Goal: Information Seeking & Learning: Learn about a topic

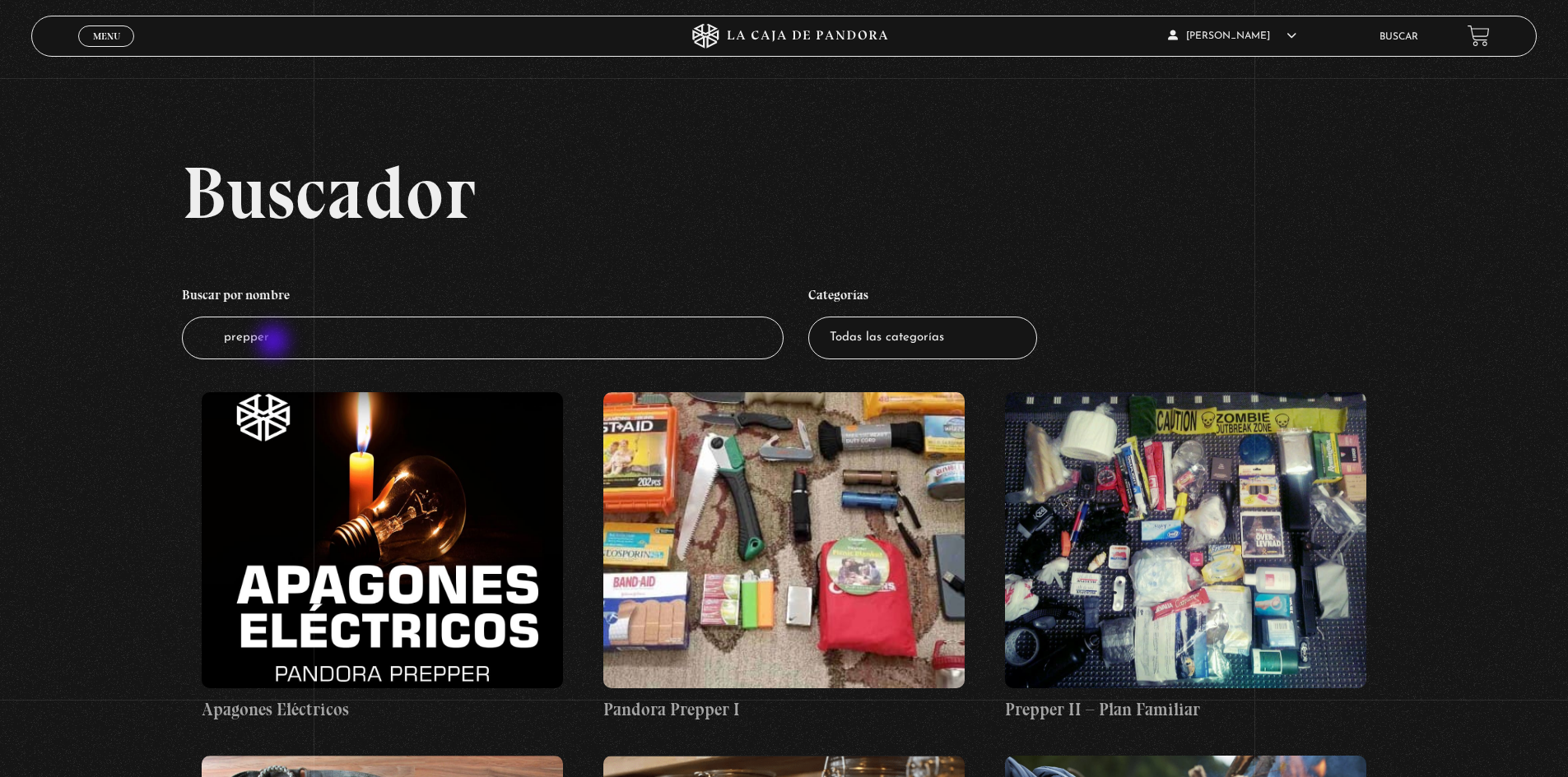
click at [275, 343] on input "prepper" at bounding box center [483, 339] width 602 height 44
type input "putin"
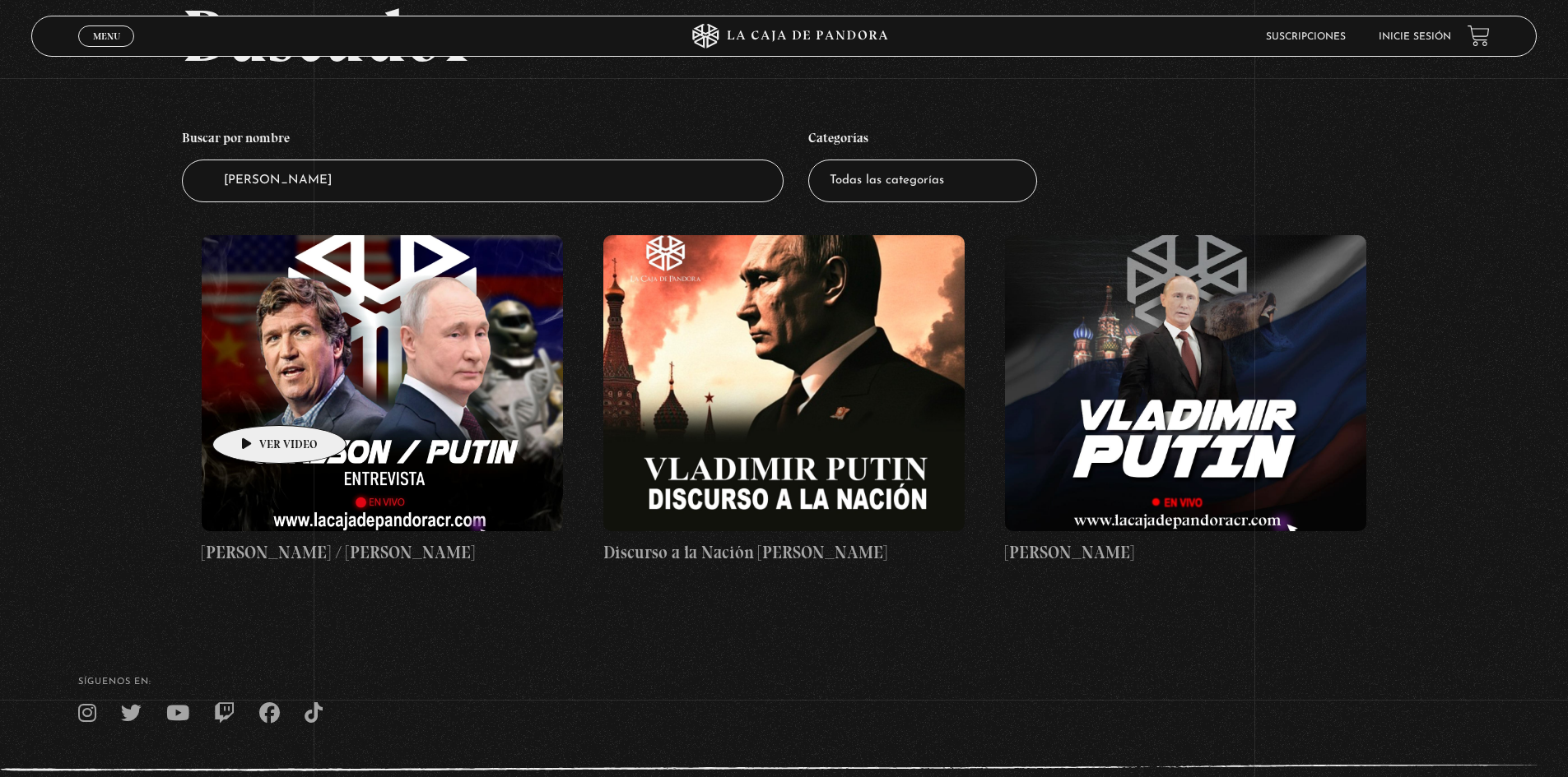
scroll to position [165, 0]
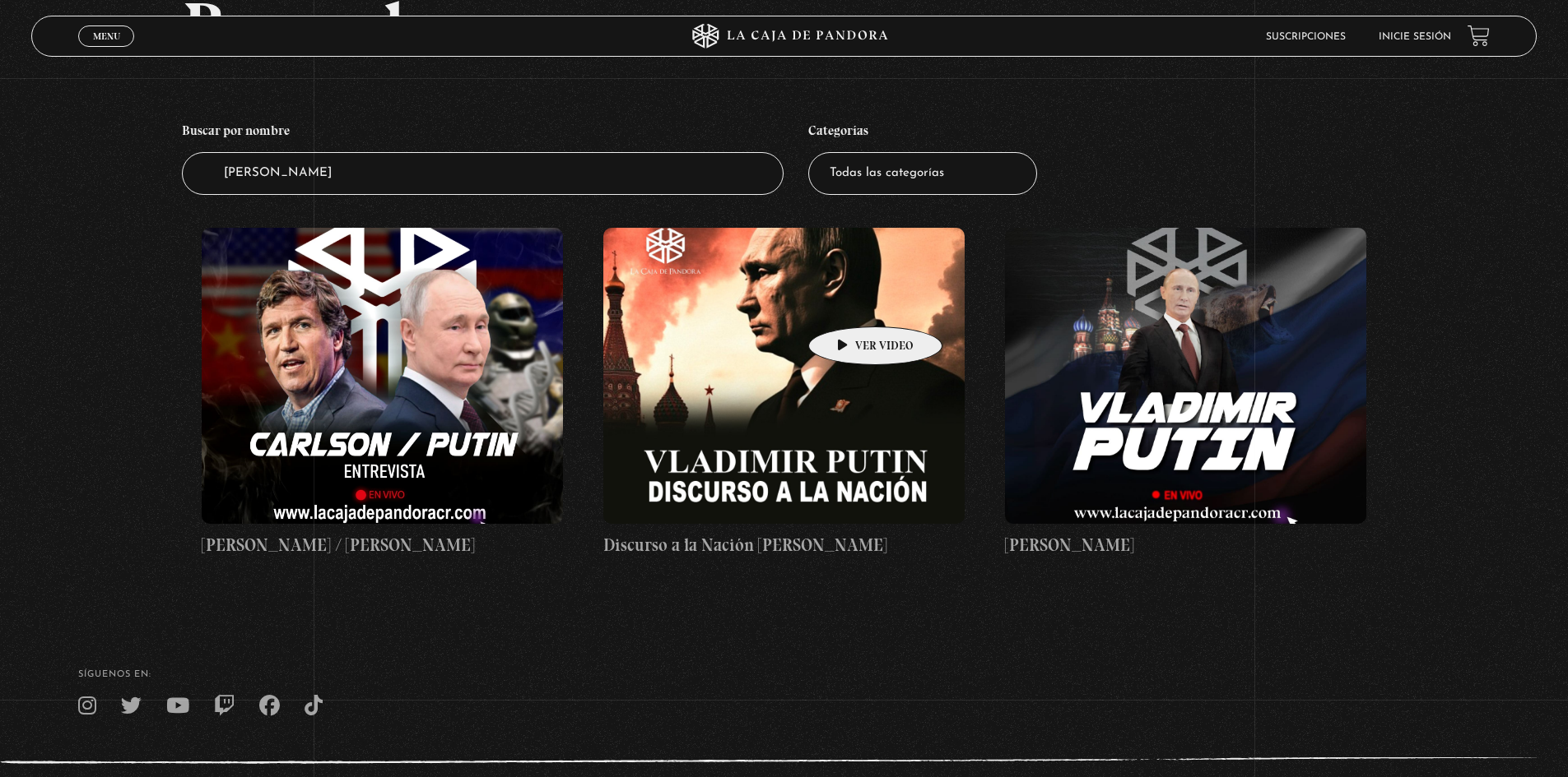
click at [850, 302] on figure at bounding box center [784, 376] width 361 height 297
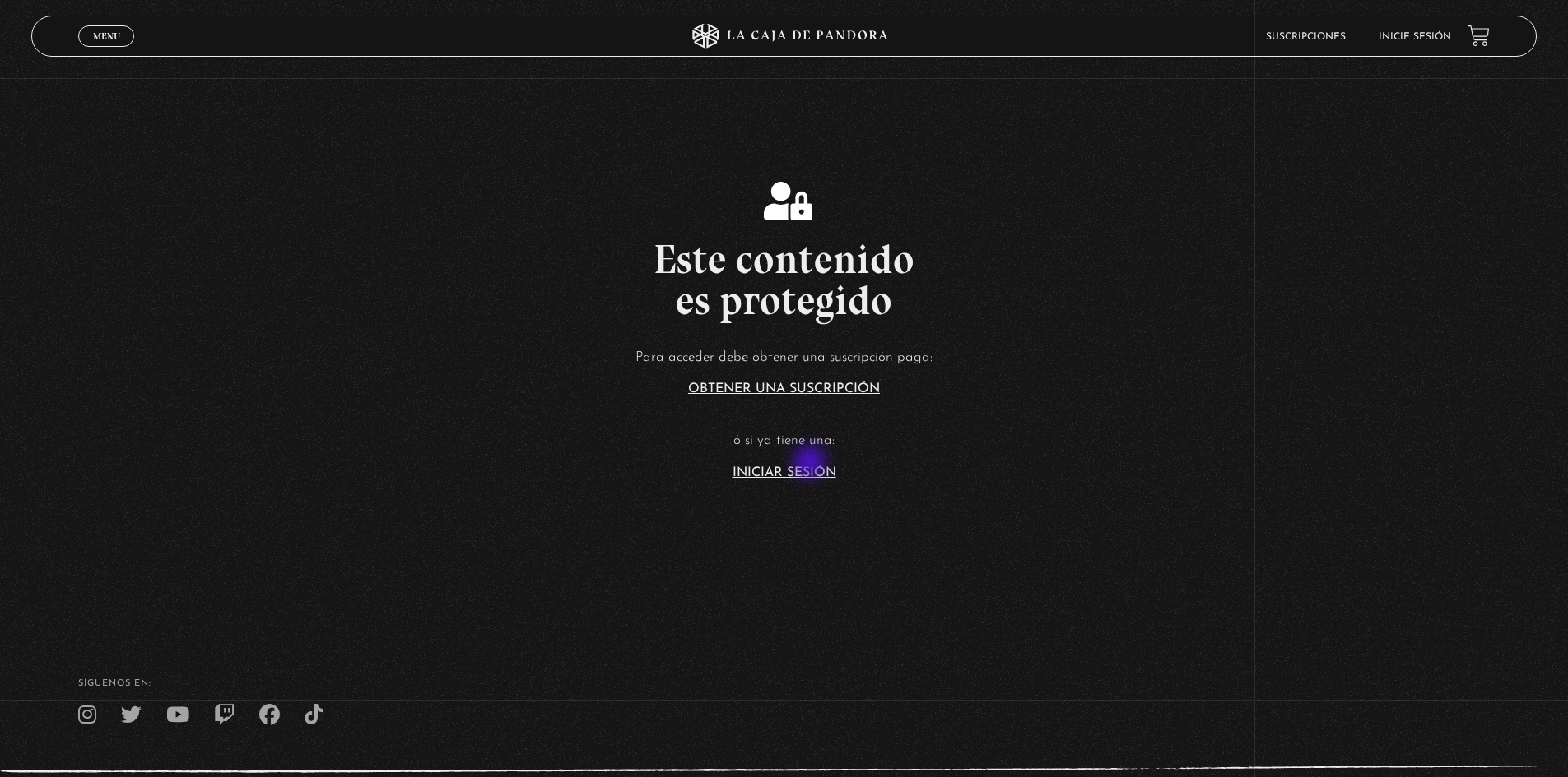
click at [812, 464] on article "Para acceder debe obtener una suscripción paga: Obtener una suscripción ó si ya…" at bounding box center [784, 413] width 1568 height 134
click at [813, 471] on link "Iniciar Sesión" at bounding box center [784, 473] width 104 height 13
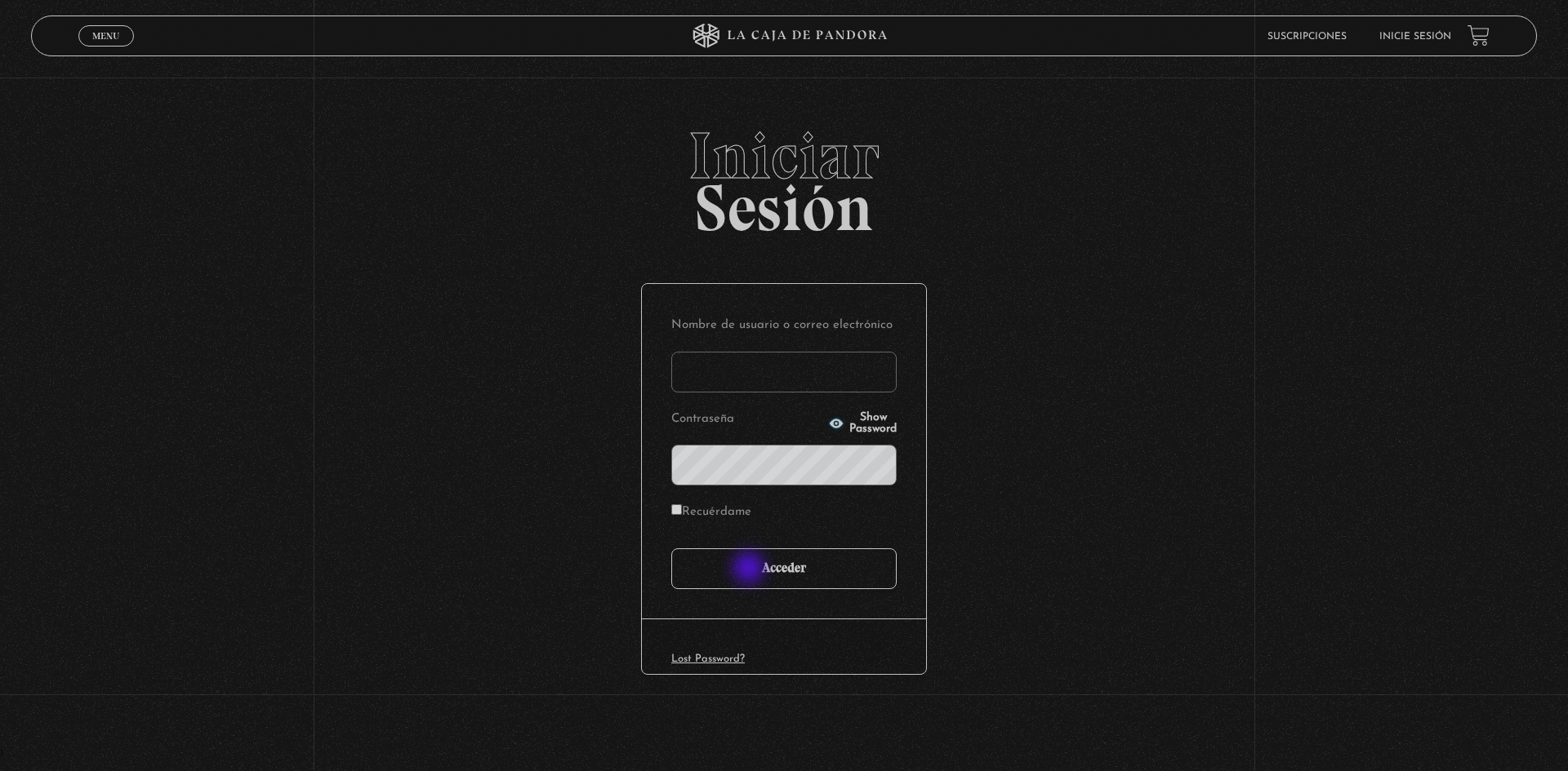
type input "motron"
click at [751, 570] on input "Acceder" at bounding box center [784, 568] width 225 height 41
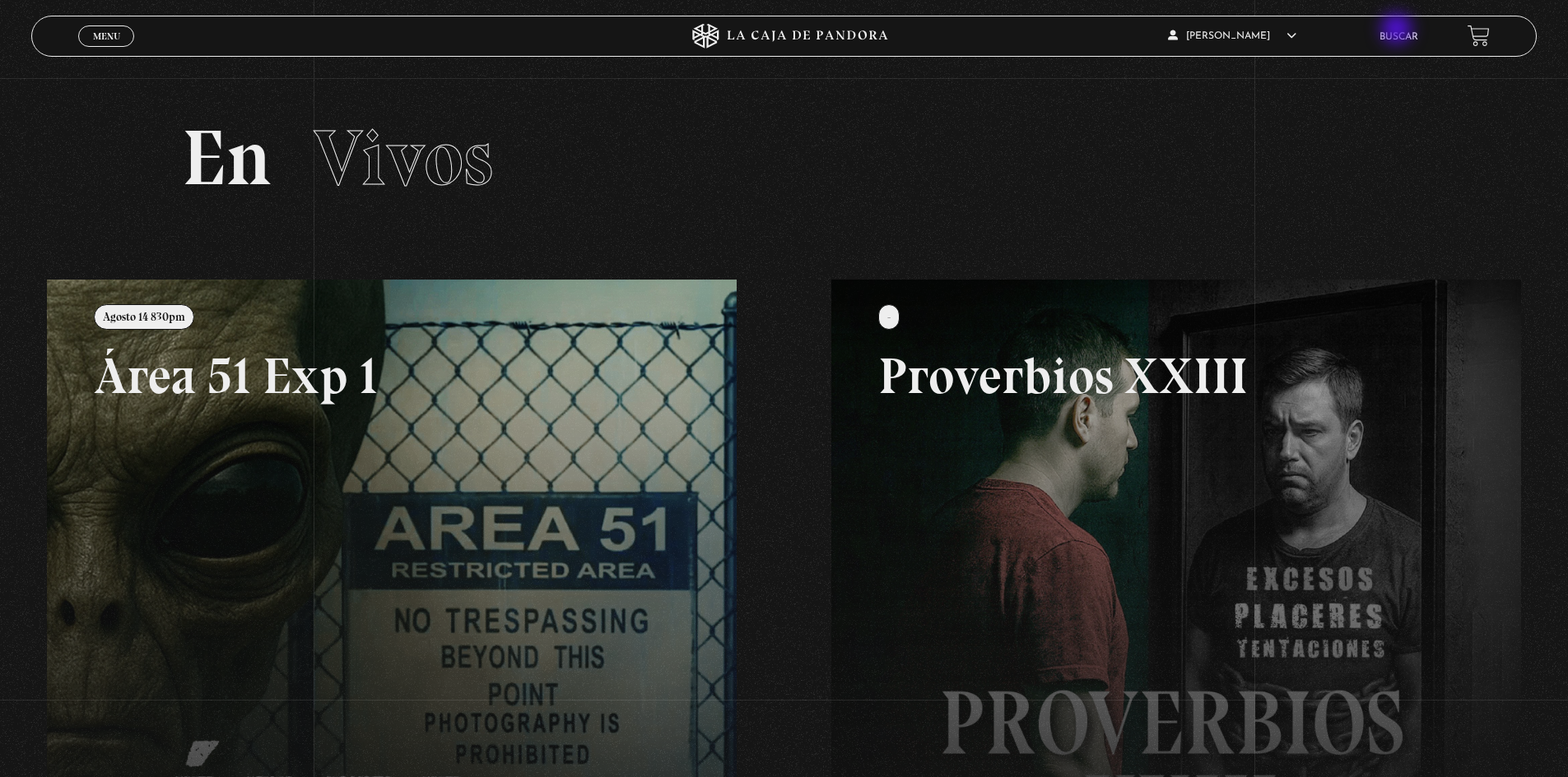
click at [1398, 31] on li "Buscar" at bounding box center [1399, 36] width 39 height 26
click at [1398, 38] on link "Buscar" at bounding box center [1399, 36] width 39 height 10
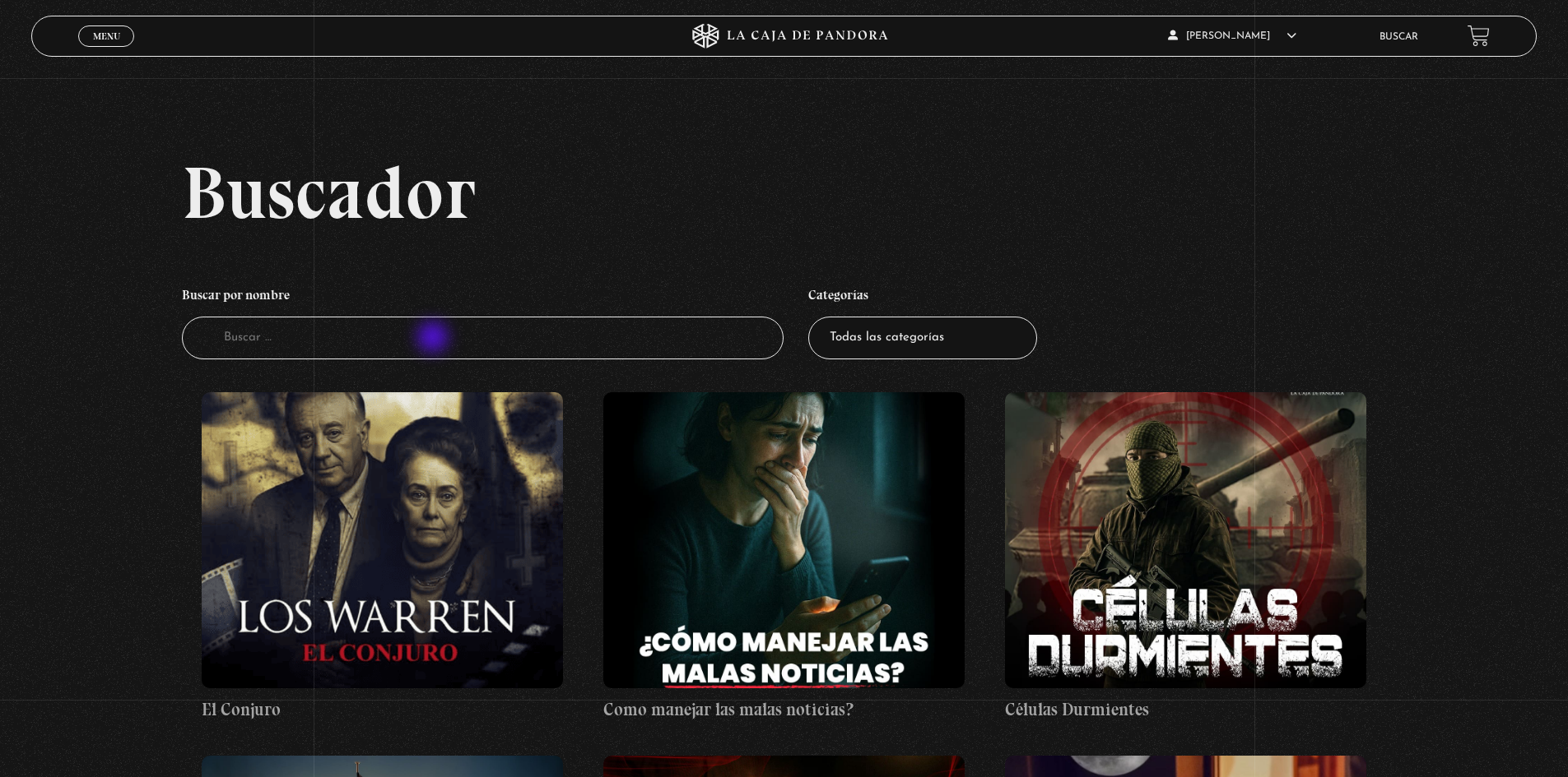
click at [435, 339] on input "Buscador" at bounding box center [483, 339] width 602 height 44
type input "[PERSON_NAME]"
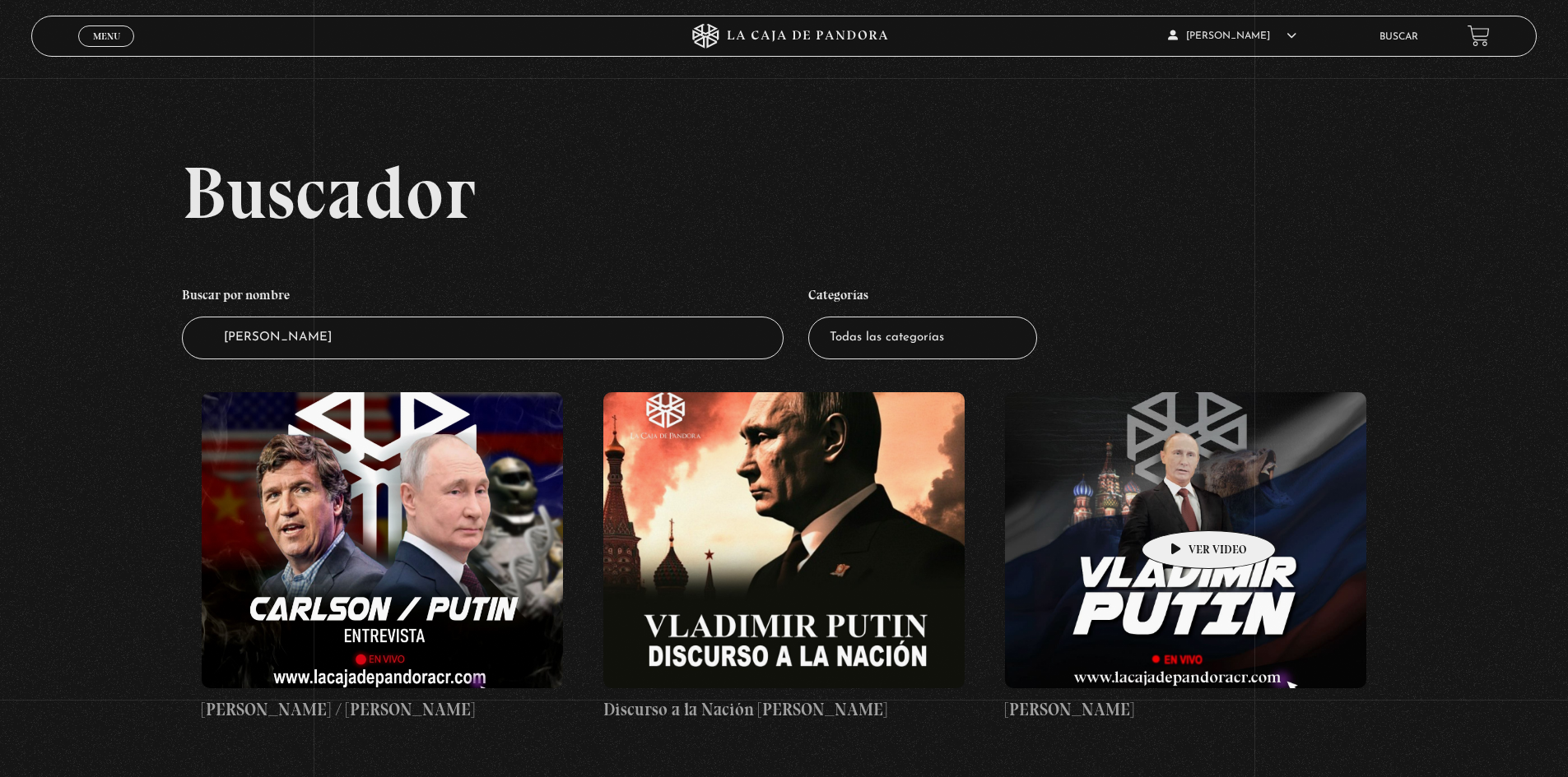
click at [1189, 506] on figure at bounding box center [1185, 540] width 361 height 297
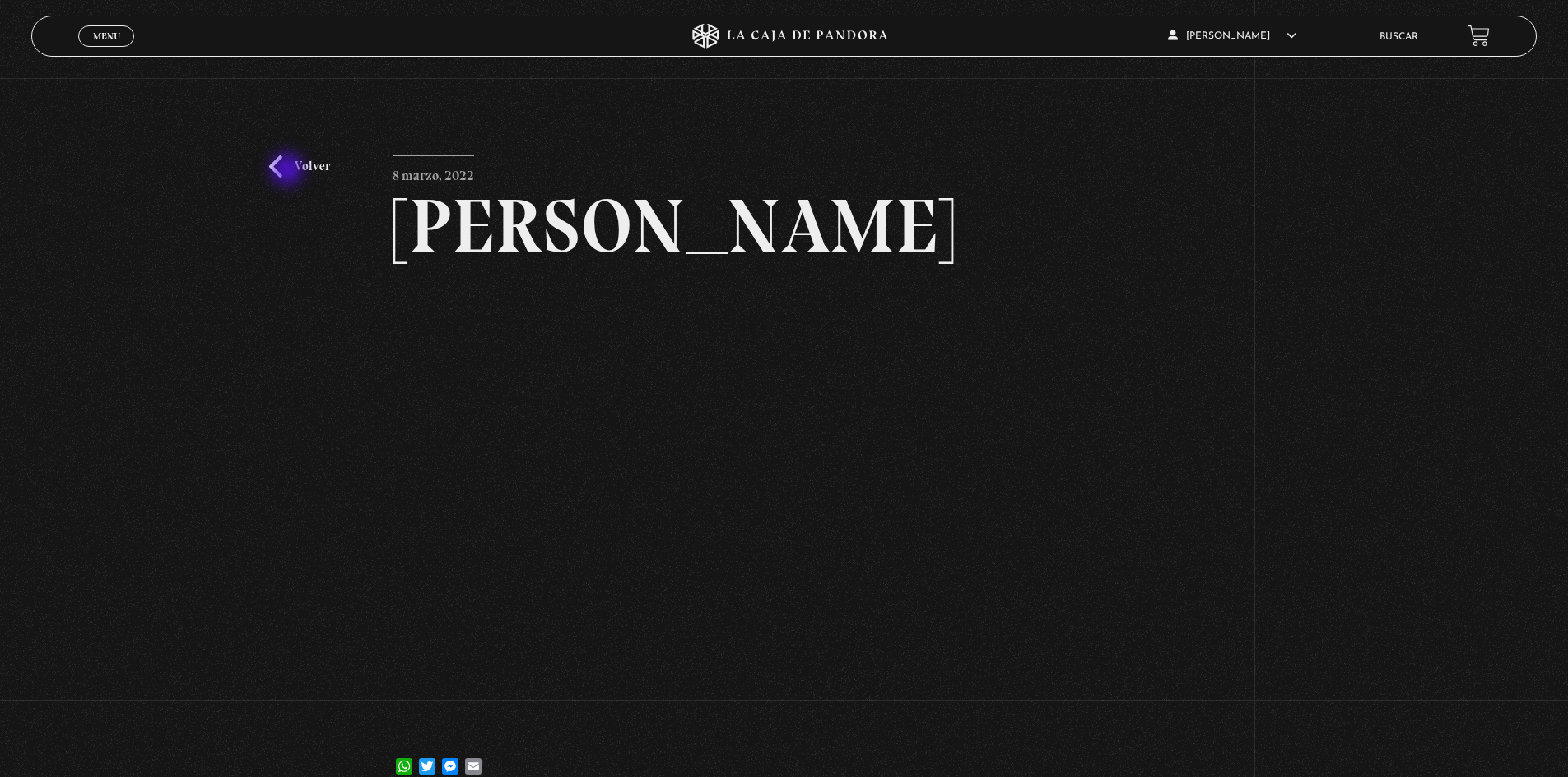
click at [289, 171] on link "Volver" at bounding box center [299, 166] width 61 height 22
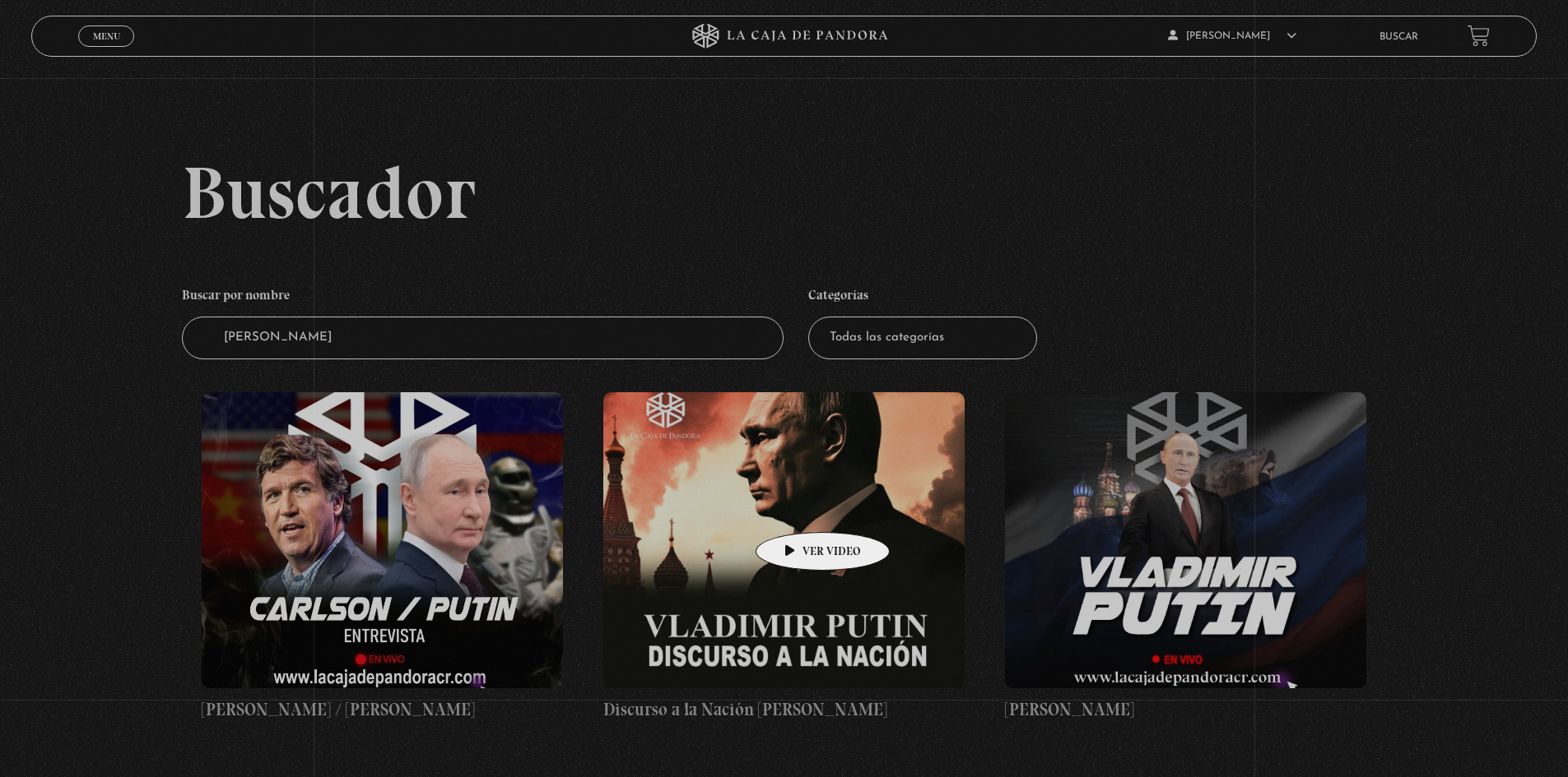
click at [797, 508] on figure at bounding box center [784, 540] width 361 height 297
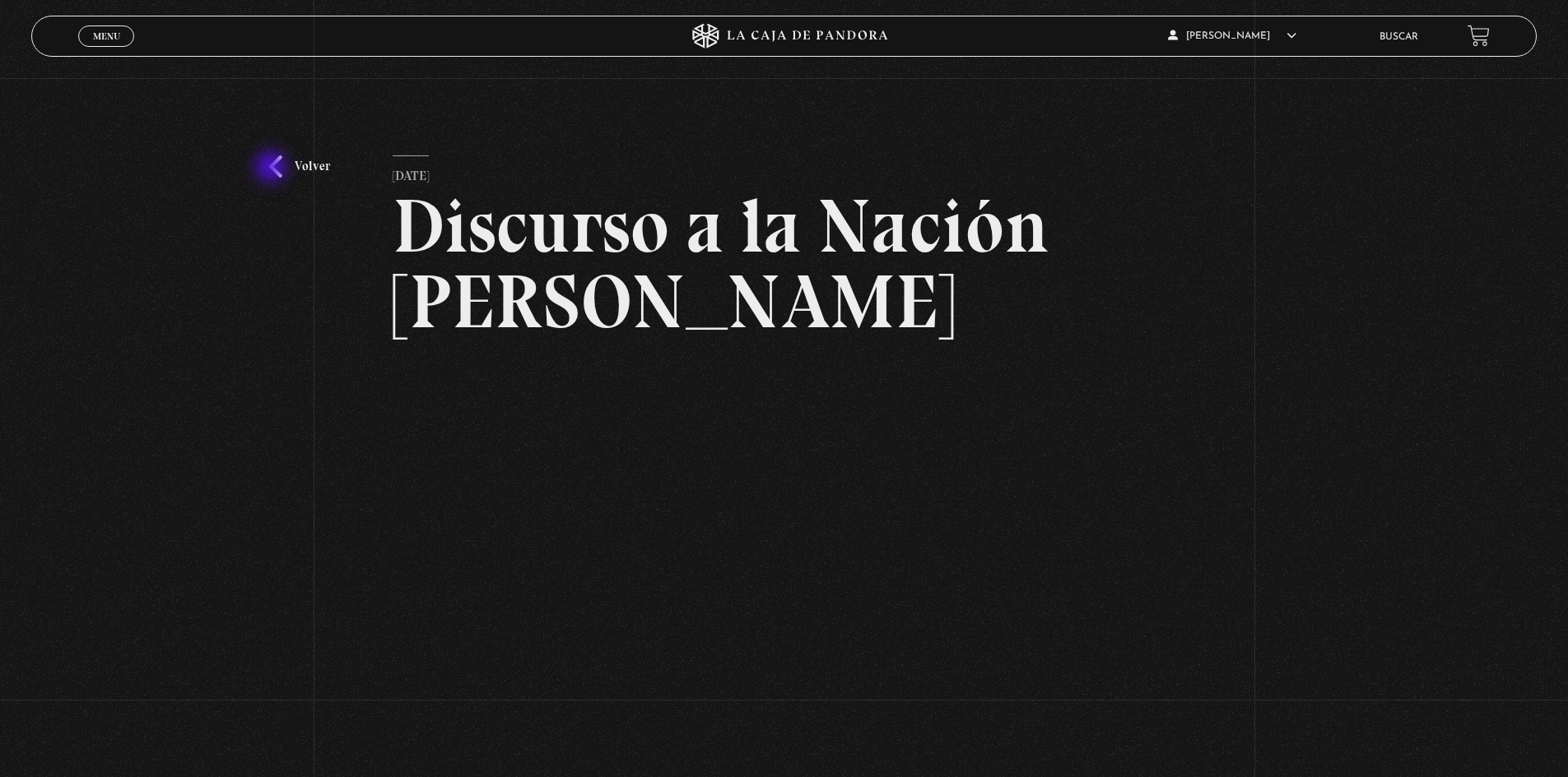
click at [273, 169] on link "Volver" at bounding box center [299, 166] width 61 height 22
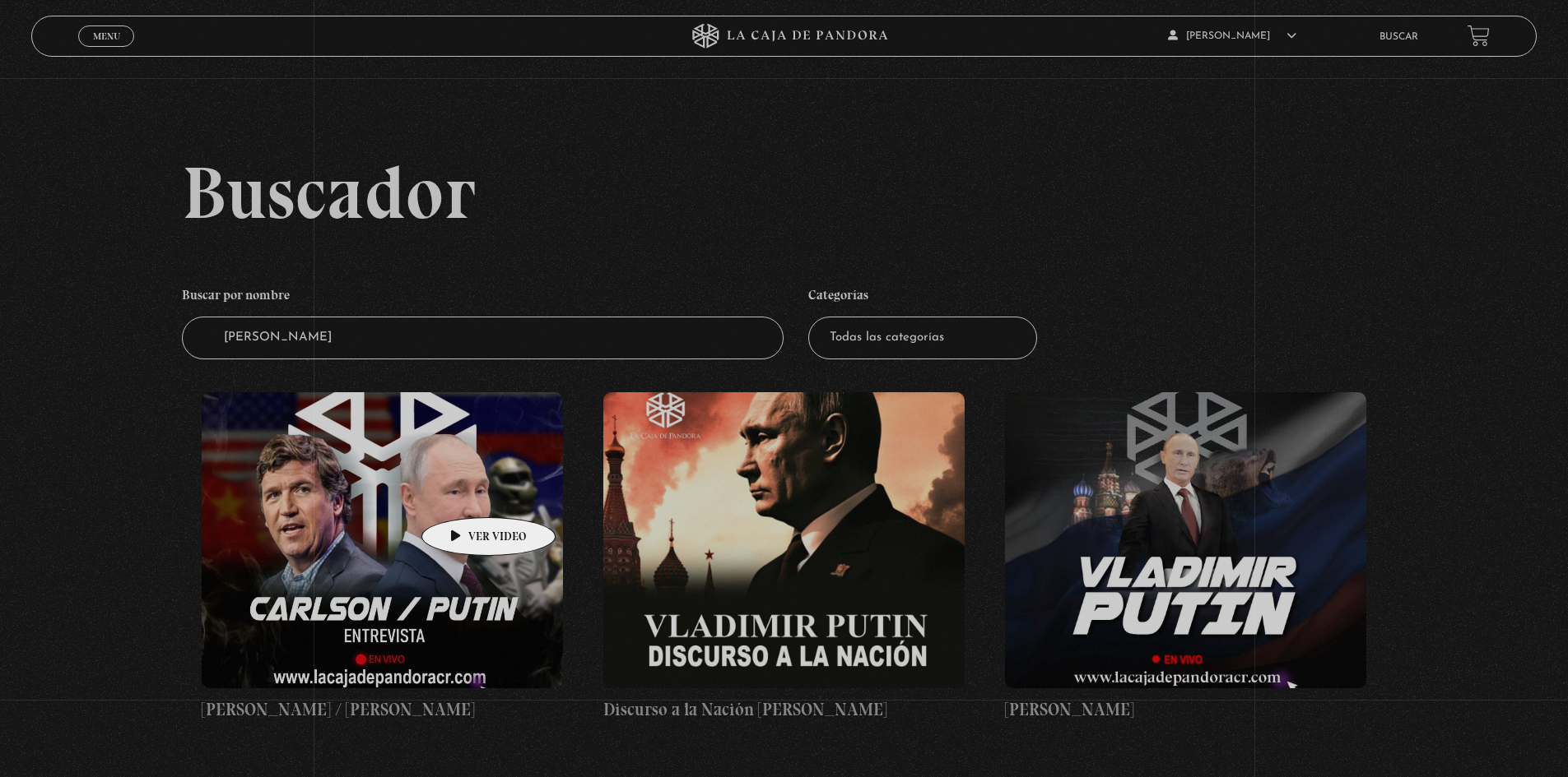
click at [462, 493] on figure at bounding box center [382, 540] width 361 height 297
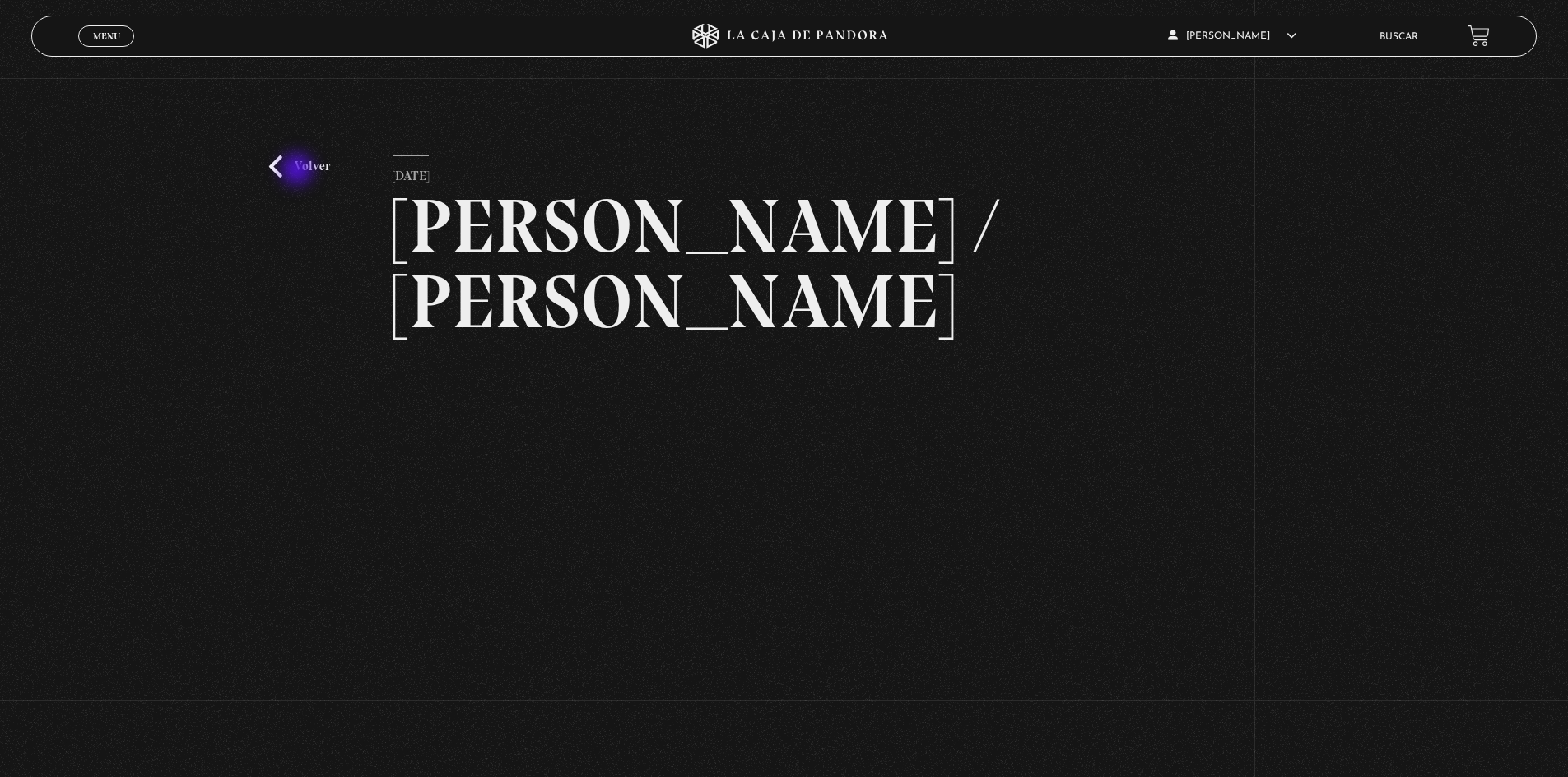
click at [298, 171] on link "Volver" at bounding box center [299, 166] width 61 height 22
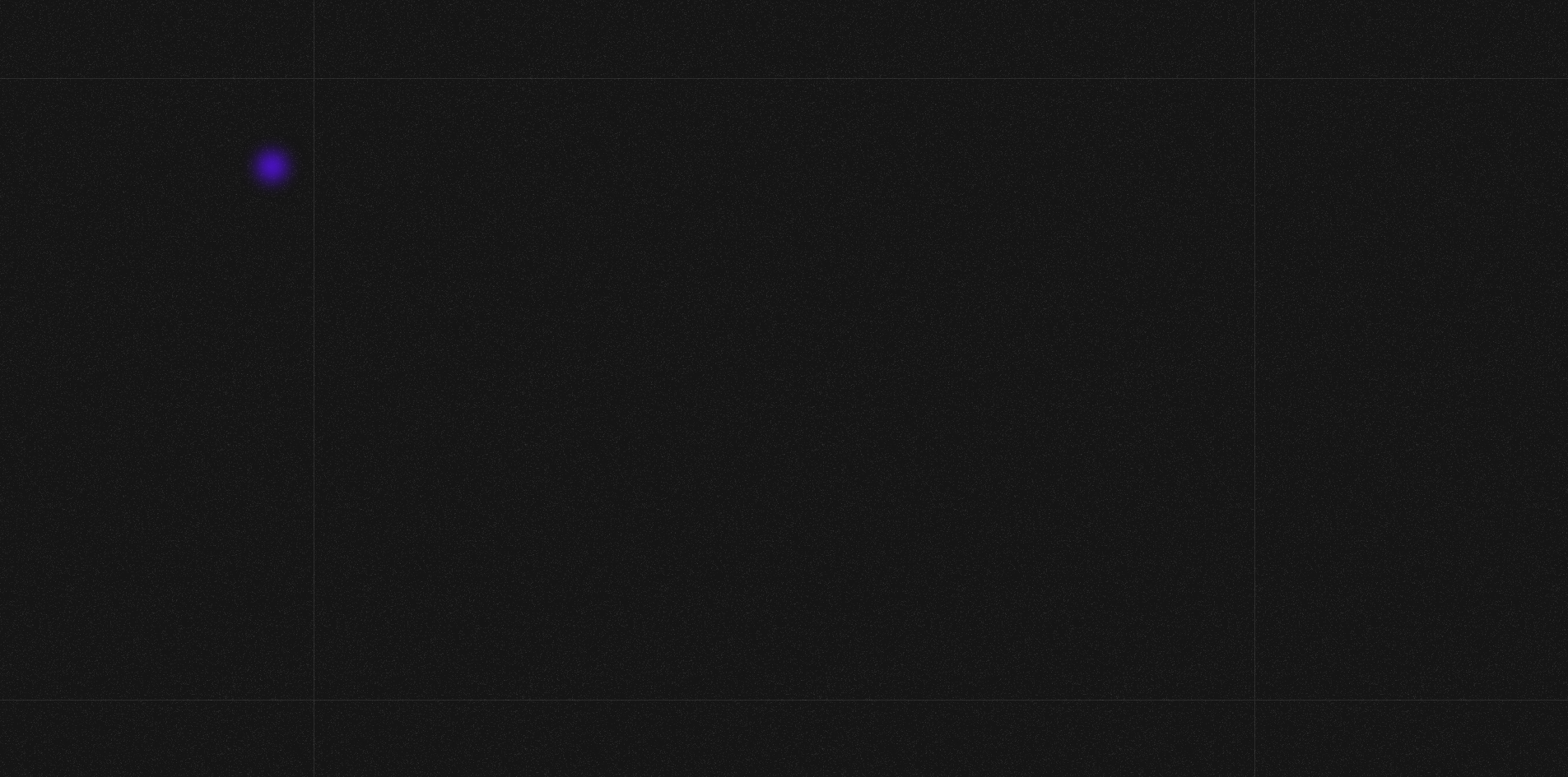
click at [274, 169] on h2 "Buscador" at bounding box center [859, 193] width 1355 height 74
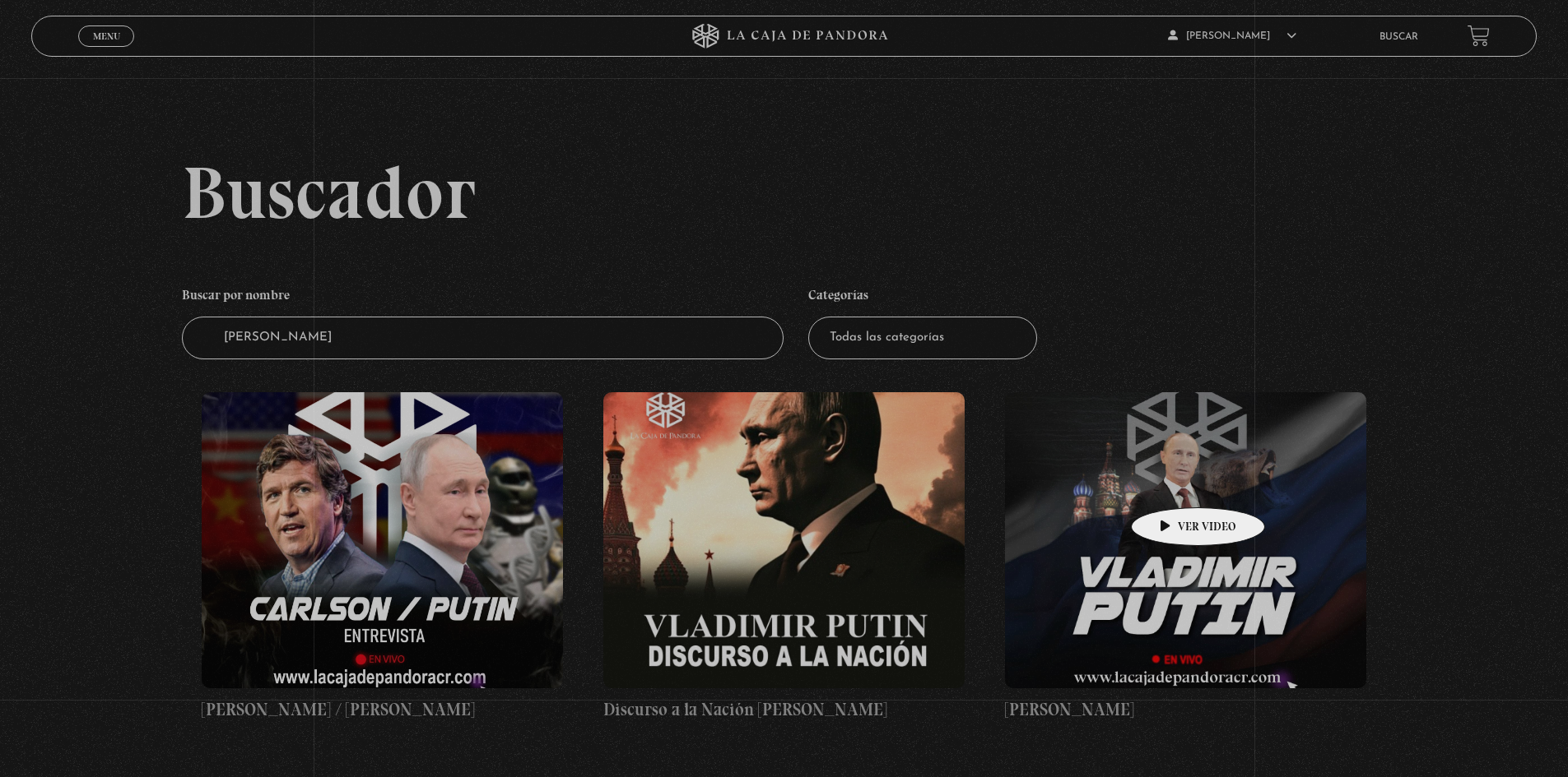
click at [1172, 483] on figure at bounding box center [1185, 540] width 361 height 297
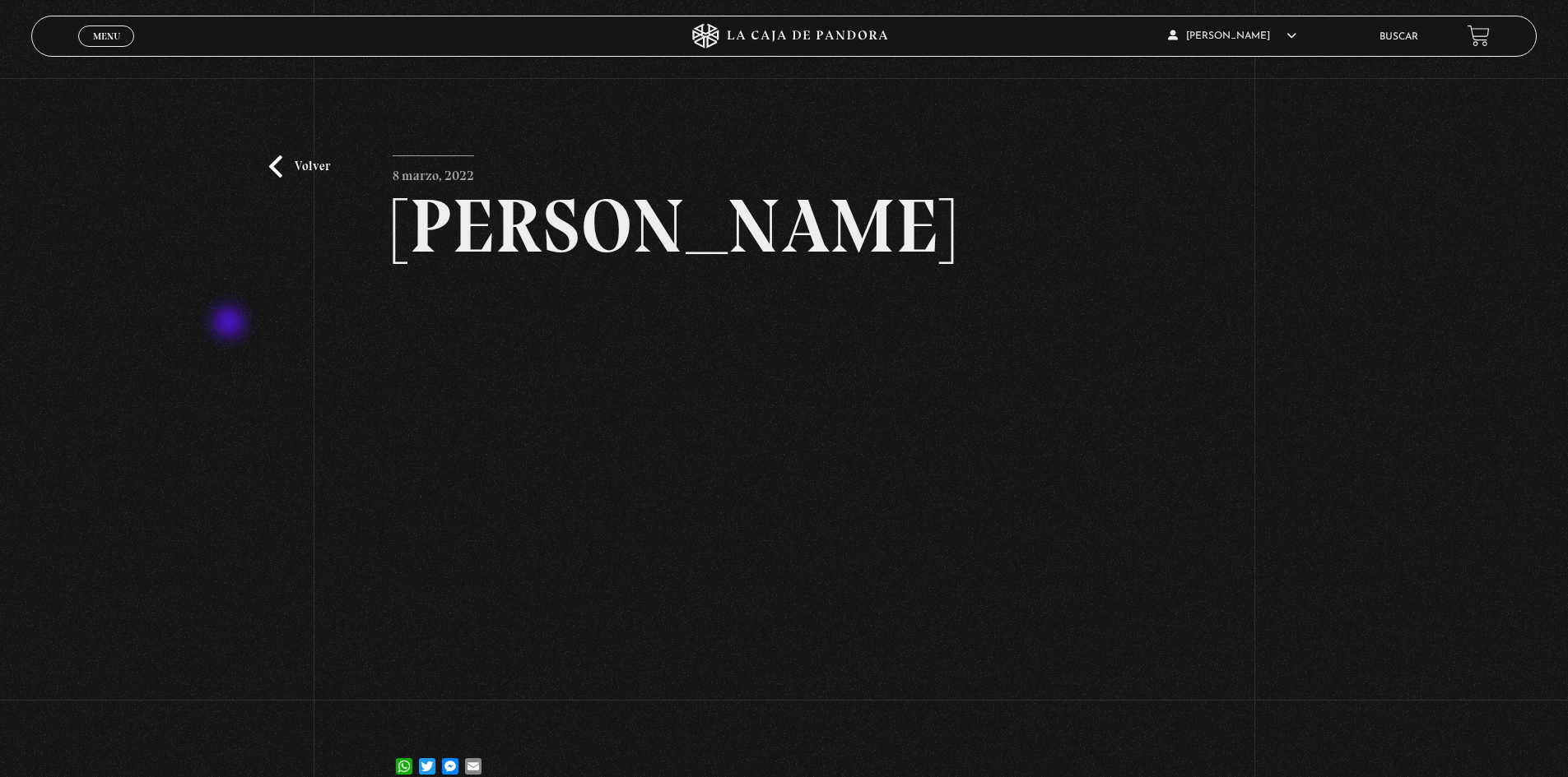
click at [231, 324] on div "Volver [DATE] [PERSON_NAME] WhatsApp Twitter Messenger Email" at bounding box center [784, 441] width 1568 height 726
